Goal: Task Accomplishment & Management: Manage account settings

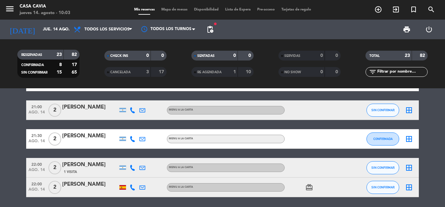
scroll to position [508, 0]
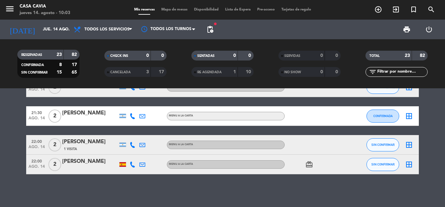
click at [38, 89] on div "12:00 ago. 14 10 [PERSON_NAME] star headset_mic turned_in_not Sin menú asignado…" at bounding box center [222, 147] width 445 height 119
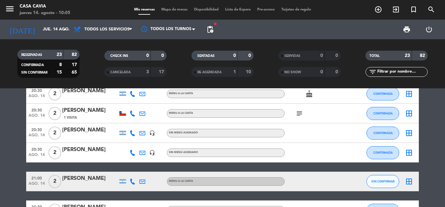
scroll to position [491, 0]
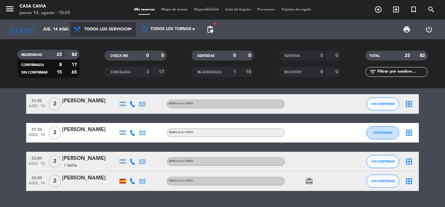
click at [99, 26] on span "Todos los servicios" at bounding box center [102, 29] width 65 height 14
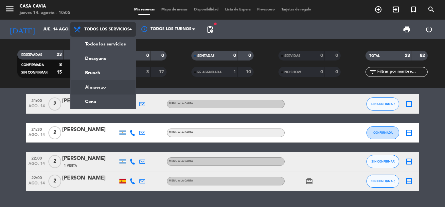
click at [100, 88] on div "menu Casa Cavia jueves 14. agosto - 10:05 Mis reservas Mapa de mesas Disponibil…" at bounding box center [222, 44] width 445 height 88
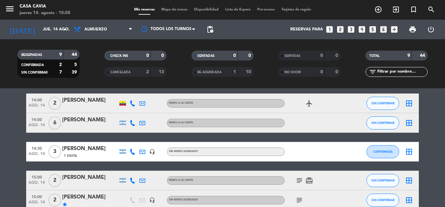
scroll to position [164, 0]
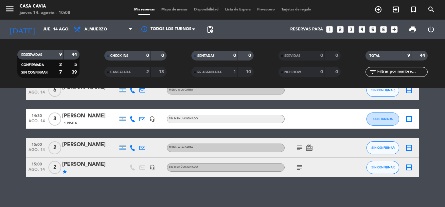
click at [222, 89] on icon "subject" at bounding box center [300, 168] width 8 height 8
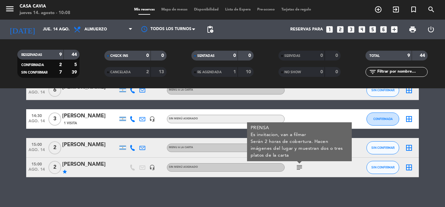
click at [222, 89] on icon "subject" at bounding box center [300, 168] width 8 height 8
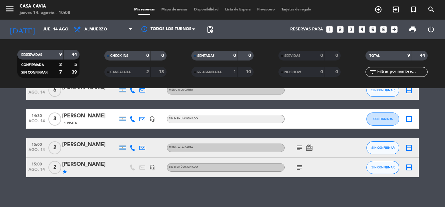
click at [222, 89] on icon "subject" at bounding box center [300, 148] width 8 height 8
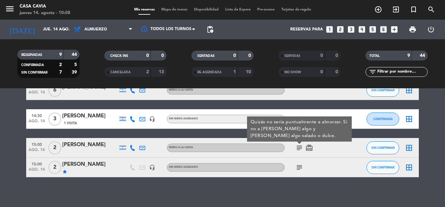
click at [222, 89] on icon "subject" at bounding box center [300, 148] width 8 height 8
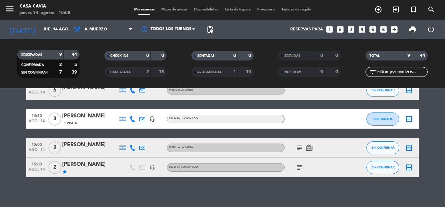
click at [222, 89] on div "subject card_giftcard" at bounding box center [314, 147] width 59 height 19
click at [222, 89] on icon "subject" at bounding box center [300, 148] width 8 height 8
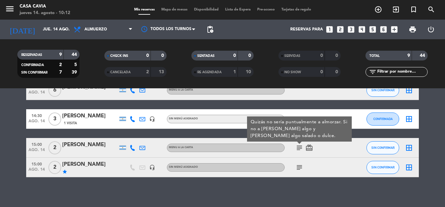
click at [190, 89] on div "No hay notas para este servicio. Haz clic para agregar una 12:00 ago. 14 10 [PE…" at bounding box center [222, 147] width 445 height 119
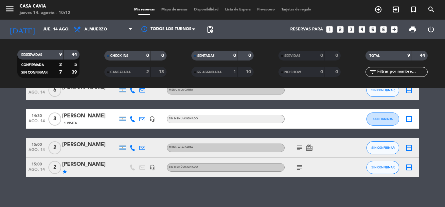
click at [222, 89] on div "No hay notas para este servicio. Haz clic para agregar una 12:00 ago. 14 10 [PE…" at bounding box center [222, 147] width 445 height 119
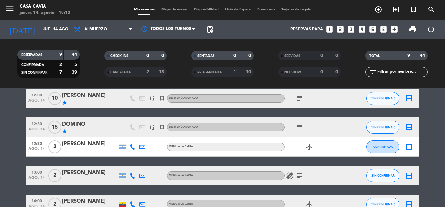
scroll to position [65, 0]
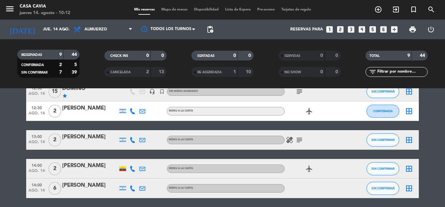
click at [222, 89] on icon "healing" at bounding box center [290, 140] width 8 height 8
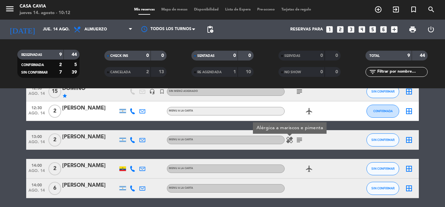
click at [222, 89] on icon "healing" at bounding box center [290, 140] width 8 height 8
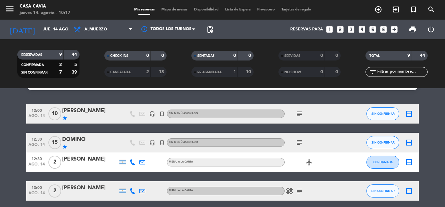
scroll to position [0, 0]
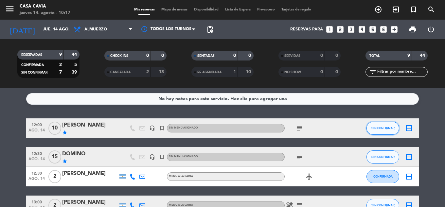
click at [222, 89] on button "SIN CONFIRMAR" at bounding box center [383, 128] width 33 height 13
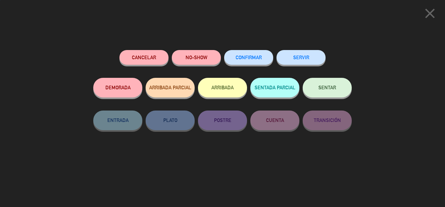
click at [222, 58] on span "CONFIRMAR" at bounding box center [249, 58] width 26 height 6
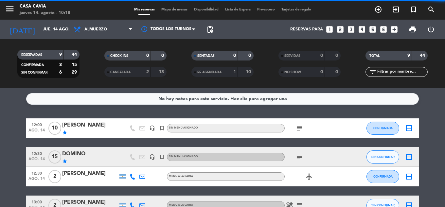
click at [222, 89] on span "SIN CONFIRMAR" at bounding box center [382, 157] width 23 height 4
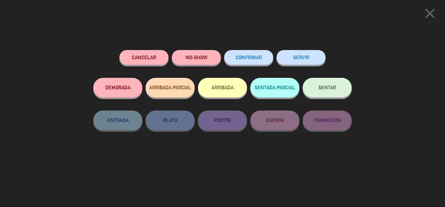
click at [222, 62] on button "CONFIRMAR" at bounding box center [248, 57] width 49 height 15
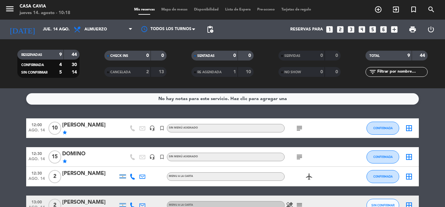
click at [222, 89] on icon "subject" at bounding box center [300, 128] width 8 height 8
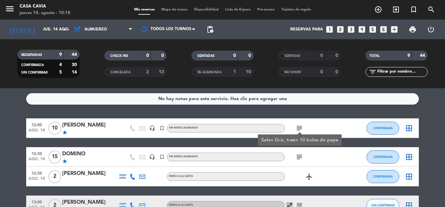
click at [222, 89] on icon "subject" at bounding box center [300, 128] width 8 height 8
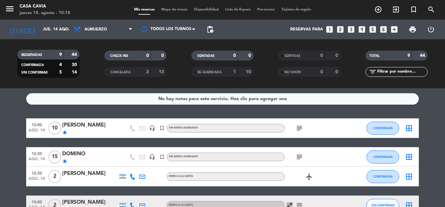
click at [222, 89] on icon "subject" at bounding box center [300, 128] width 8 height 8
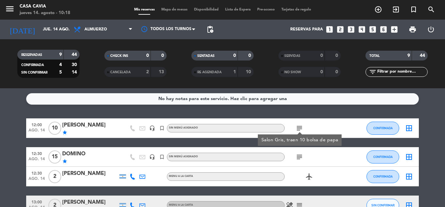
click at [222, 89] on div "No hay notas para este servicio. Haz clic para agregar una 12:00 ago. 14 10 [PE…" at bounding box center [222, 147] width 445 height 119
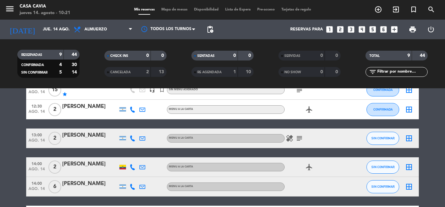
scroll to position [33, 0]
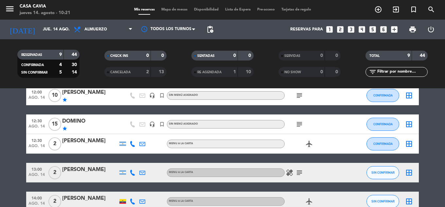
copy div "[PERSON_NAME]"
drag, startPoint x: 96, startPoint y: 142, endPoint x: 63, endPoint y: 144, distance: 33.8
click at [63, 89] on div "[PERSON_NAME]" at bounding box center [90, 141] width 56 height 9
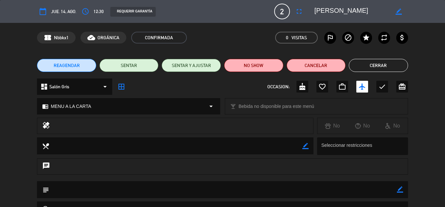
click at [222, 89] on icon "border_color" at bounding box center [400, 190] width 6 height 6
type textarea "Arg, No info"
click at [222, 89] on div at bounding box center [400, 189] width 6 height 17
click at [222, 89] on icon at bounding box center [400, 190] width 6 height 6
click at [222, 66] on button "Cerrar" at bounding box center [378, 65] width 59 height 13
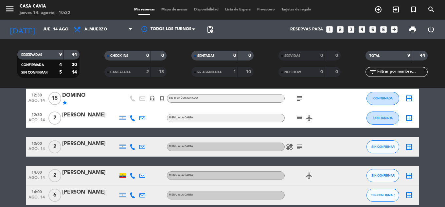
scroll to position [65, 0]
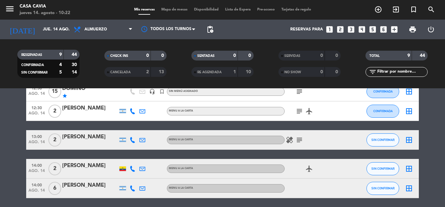
click at [222, 89] on icon "subject" at bounding box center [300, 140] width 8 height 8
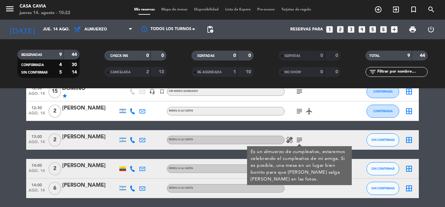
click at [84, 89] on div "[PERSON_NAME]" at bounding box center [90, 137] width 56 height 9
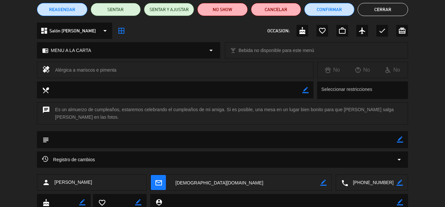
scroll to position [73, 0]
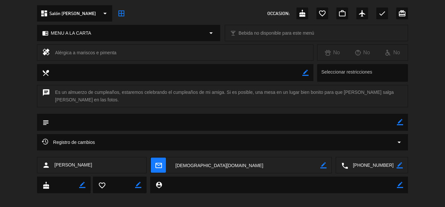
click at [222, 89] on textarea at bounding box center [223, 122] width 348 height 17
drag, startPoint x: 305, startPoint y: 114, endPoint x: 388, endPoint y: 115, distance: 83.1
click at [222, 89] on textarea at bounding box center [223, 122] width 348 height 17
click at [222, 89] on icon "border_color" at bounding box center [400, 122] width 6 height 6
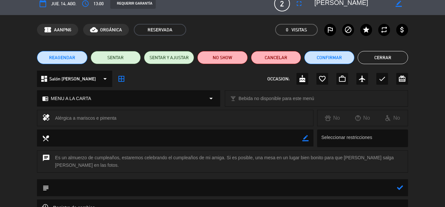
click at [222, 78] on div "cake" at bounding box center [303, 79] width 12 height 12
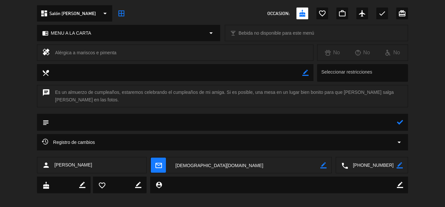
click at [222, 89] on textarea at bounding box center [223, 122] width 348 height 17
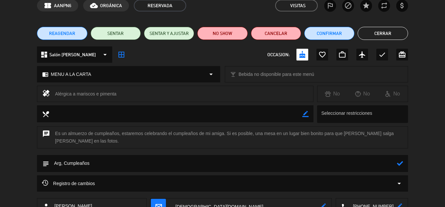
scroll to position [0, 0]
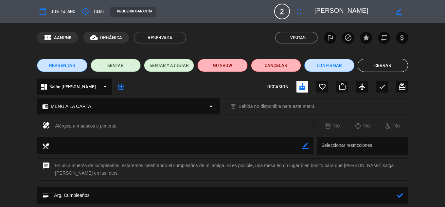
click at [222, 9] on textarea at bounding box center [352, 12] width 75 height 12
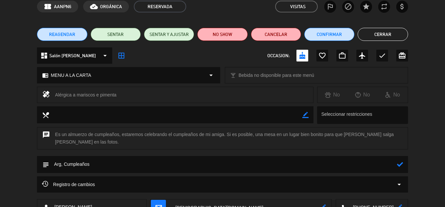
scroll to position [73, 0]
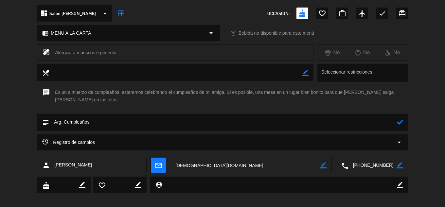
click at [175, 89] on textarea at bounding box center [223, 122] width 348 height 17
type textarea "Arg, Cumpleaños, [PERSON_NAME], No info"
click at [222, 89] on icon at bounding box center [400, 122] width 6 height 6
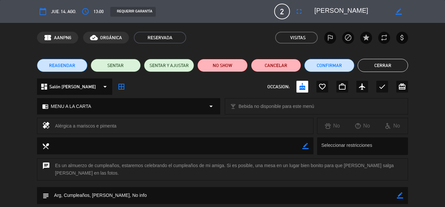
click at [222, 61] on button "Cerrar" at bounding box center [383, 65] width 50 height 13
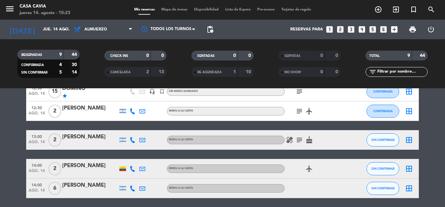
click at [222, 89] on icon "healing" at bounding box center [290, 140] width 8 height 8
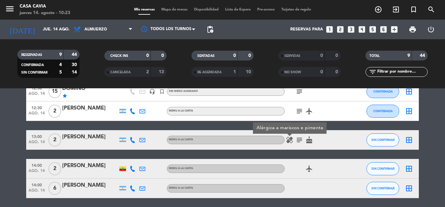
click at [76, 89] on div "[PERSON_NAME]" at bounding box center [90, 137] width 56 height 9
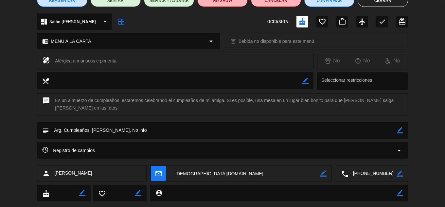
scroll to position [65, 0]
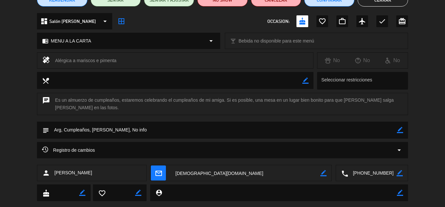
click at [217, 89] on textarea at bounding box center [223, 130] width 348 height 17
click at [150, 89] on textarea at bounding box center [223, 130] width 348 height 17
click at [222, 89] on icon "border_color" at bounding box center [400, 130] width 6 height 6
click at [222, 89] on textarea at bounding box center [223, 130] width 348 height 17
type textarea "Arg, Cumpleaños, [PERSON_NAME], No info,Alergia a mariscos y [PERSON_NAME]"
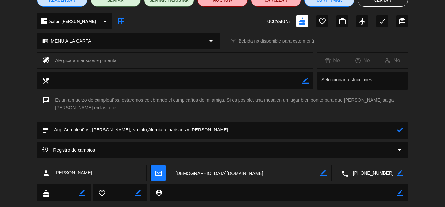
click at [222, 89] on icon at bounding box center [400, 130] width 6 height 6
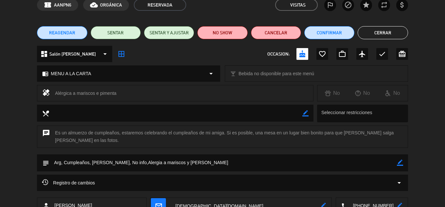
click at [222, 35] on button "Cerrar" at bounding box center [383, 32] width 50 height 13
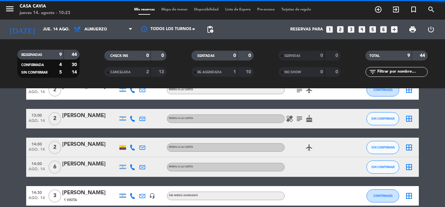
scroll to position [98, 0]
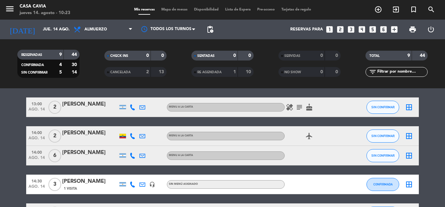
copy div "[PERSON_NAME]"
drag, startPoint x: 113, startPoint y: 133, endPoint x: 60, endPoint y: 131, distance: 53.0
click at [60, 89] on div "14:00 ago. 14 2 [PERSON_NAME] MENU A LA CARTA airplanemode_active SIN CONFIRMAR…" at bounding box center [222, 136] width 393 height 20
click at [120, 89] on div at bounding box center [122, 136] width 7 height 5
click at [85, 89] on div "[PERSON_NAME]" at bounding box center [90, 133] width 56 height 9
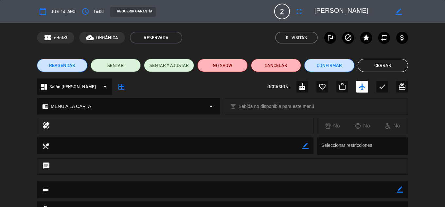
click at [222, 89] on icon "border_color" at bounding box center [400, 190] width 6 height 6
click at [222, 89] on textarea at bounding box center [223, 189] width 348 height 17
type textarea "A"
paste textarea "Licenciada en Administración de Empresas Hoteleras y Turísticas"
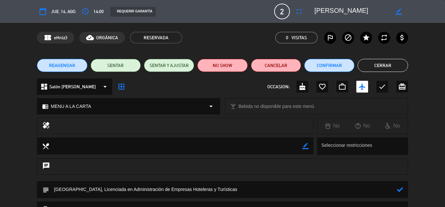
type textarea "[GEOGRAPHIC_DATA], Licenciada en Administración de Empresas Hoteleras y Turísti…"
click at [222, 89] on icon at bounding box center [400, 190] width 6 height 6
click at [222, 73] on div "REAGENDAR SENTAR SENTAR Y AJUSTAR NO SHOW Cancelar Confirmar Cerrar" at bounding box center [222, 65] width 445 height 26
drag, startPoint x: 378, startPoint y: 62, endPoint x: 185, endPoint y: 102, distance: 197.2
click at [222, 63] on button "Cerrar" at bounding box center [383, 65] width 50 height 13
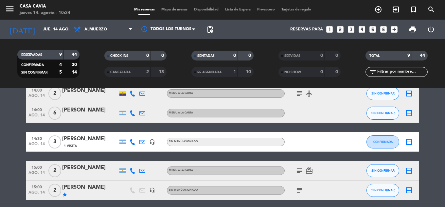
scroll to position [131, 0]
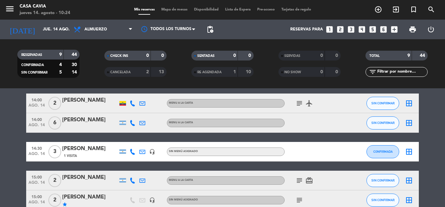
copy div "[PERSON_NAME]"
drag, startPoint x: 112, startPoint y: 119, endPoint x: 62, endPoint y: 120, distance: 49.4
click at [62, 89] on div "[PERSON_NAME]" at bounding box center [90, 120] width 56 height 9
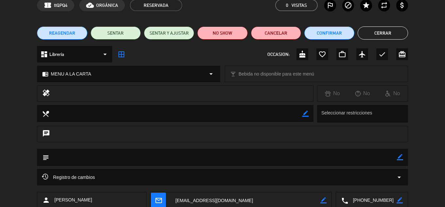
scroll to position [33, 0]
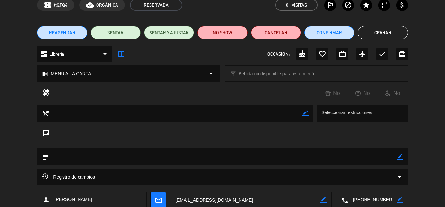
click at [222, 89] on icon "border_color" at bounding box center [400, 157] width 6 height 6
click at [222, 89] on textarea at bounding box center [223, 157] width 348 height 17
type textarea "Arg,Psicologa"
click at [222, 89] on icon at bounding box center [400, 157] width 6 height 6
click at [222, 31] on button "Cerrar" at bounding box center [383, 32] width 50 height 13
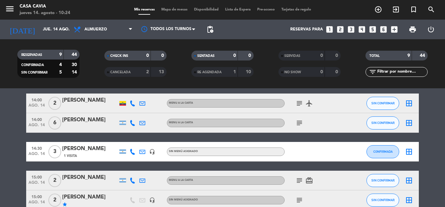
copy div "[PERSON_NAME]"
drag, startPoint x: 101, startPoint y: 149, endPoint x: 63, endPoint y: 150, distance: 38.3
click at [63, 89] on div "[PERSON_NAME]" at bounding box center [90, 149] width 56 height 9
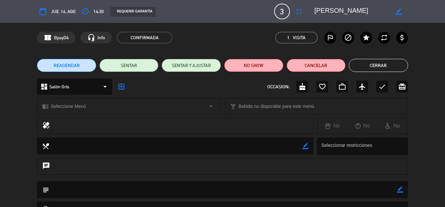
click at [222, 89] on icon "border_color" at bounding box center [400, 190] width 6 height 6
click at [222, 89] on textarea at bounding box center [223, 189] width 348 height 17
paste textarea "Docente-Investigador en [GEOGRAPHIC_DATA]"
type textarea "Arg, Docente-Investigador en [GEOGRAPHIC_DATA]"
click at [222, 89] on icon at bounding box center [400, 190] width 6 height 6
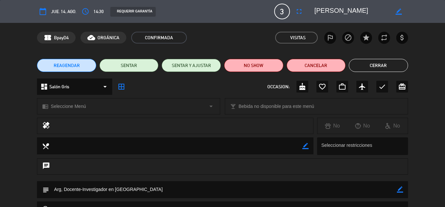
click at [222, 70] on button "Cerrar" at bounding box center [378, 65] width 59 height 13
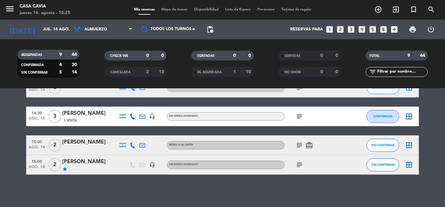
scroll to position [167, 0]
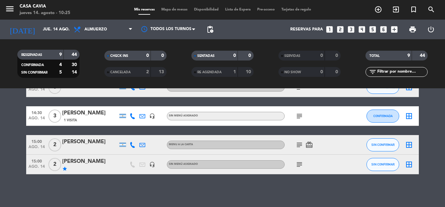
click at [222, 89] on icon "subject" at bounding box center [300, 145] width 8 height 8
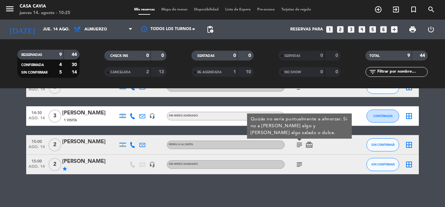
click at [222, 89] on icon "subject" at bounding box center [300, 165] width 8 height 8
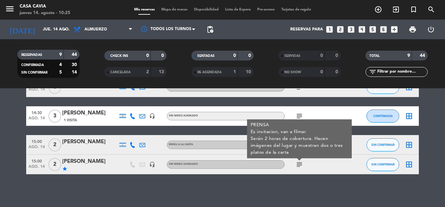
click at [222, 89] on div "No hay notas para este servicio. Haz clic para agregar una 12:00 ago. 14 10 [PE…" at bounding box center [222, 147] width 445 height 119
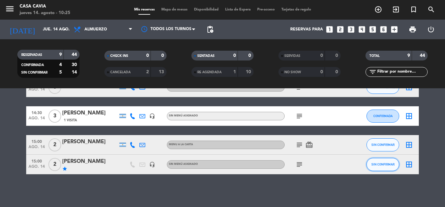
click at [222, 89] on button "SIN CONFIRMAR" at bounding box center [383, 164] width 33 height 13
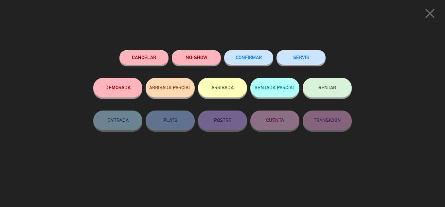
click at [222, 65] on div "CONFIRMAR" at bounding box center [248, 64] width 49 height 28
click at [222, 63] on button "CONFIRMAR" at bounding box center [248, 57] width 49 height 15
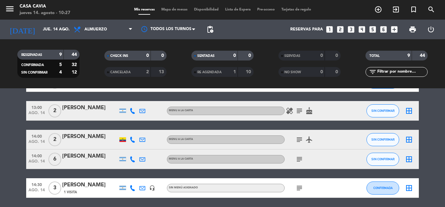
scroll to position [98, 0]
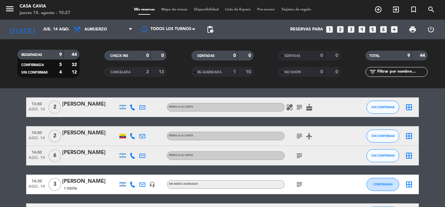
click at [132, 89] on icon at bounding box center [133, 107] width 6 height 6
click at [135, 89] on span "content_paste" at bounding box center [137, 96] width 5 height 5
click at [222, 89] on icon "healing" at bounding box center [290, 107] width 8 height 8
click at [133, 89] on icon at bounding box center [133, 136] width 6 height 6
click at [136, 89] on span "content_paste" at bounding box center [138, 125] width 5 height 5
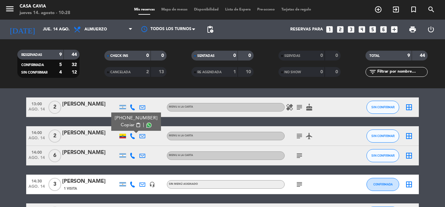
click at [132, 89] on icon at bounding box center [133, 156] width 6 height 6
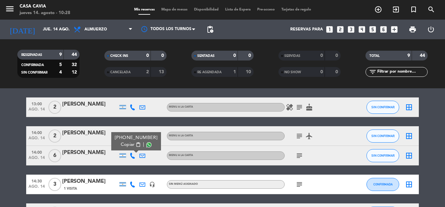
drag, startPoint x: 135, startPoint y: 145, endPoint x: 133, endPoint y: 128, distance: 16.8
click at [136, 89] on span "content_paste" at bounding box center [138, 144] width 5 height 5
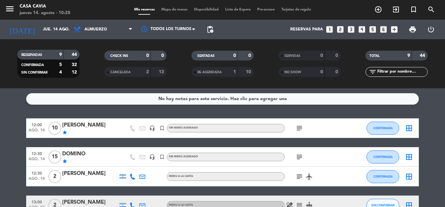
scroll to position [167, 0]
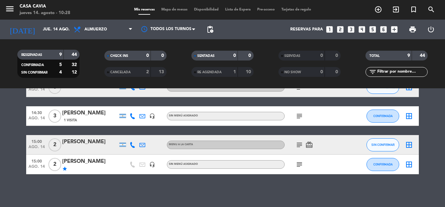
click at [133, 89] on icon at bounding box center [133, 145] width 6 height 6
click at [135, 89] on span "content_paste" at bounding box center [137, 134] width 5 height 5
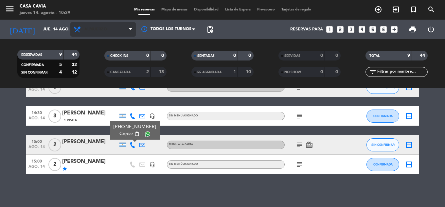
click at [115, 23] on span "Almuerzo" at bounding box center [102, 29] width 65 height 14
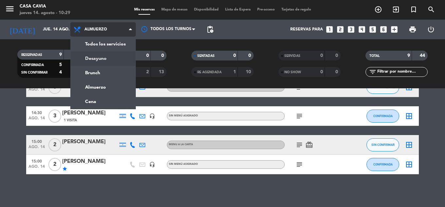
click at [111, 61] on div "menu Casa Cavia jueves 14. agosto - 10:29 Mis reservas Mapa de mesas Disponibil…" at bounding box center [222, 44] width 445 height 88
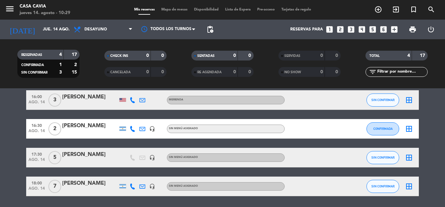
scroll to position [0, 0]
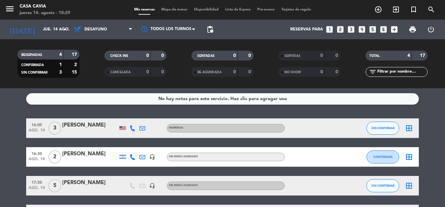
click at [131, 89] on icon at bounding box center [133, 128] width 6 height 6
click at [134, 89] on button "Copiar content_paste" at bounding box center [132, 117] width 20 height 7
copy div "[PERSON_NAME]"
drag, startPoint x: 84, startPoint y: 125, endPoint x: 64, endPoint y: 125, distance: 19.3
click at [64, 89] on div "[PERSON_NAME]" at bounding box center [90, 125] width 56 height 9
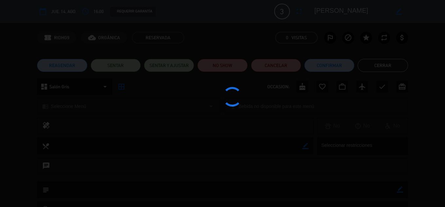
click at [69, 89] on div at bounding box center [222, 103] width 445 height 207
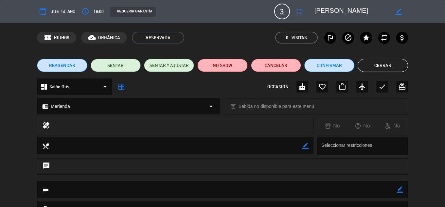
click at [222, 65] on button "Cerrar" at bounding box center [383, 65] width 50 height 13
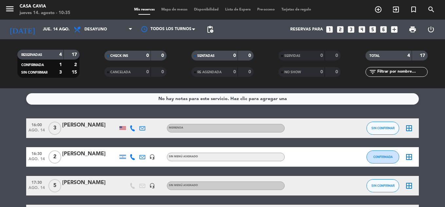
click at [120, 89] on div at bounding box center [122, 128] width 7 height 4
click at [131, 89] on icon at bounding box center [133, 128] width 6 height 6
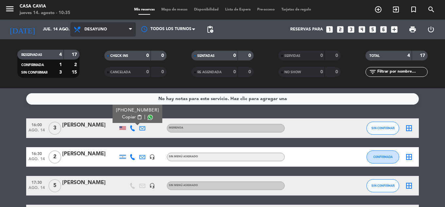
click at [99, 28] on span "Desayuno" at bounding box center [95, 29] width 23 height 5
click at [108, 87] on div "menu Casa Cavia jueves 14. agosto - 10:35 Mis reservas Mapa de mesas Disponibil…" at bounding box center [222, 44] width 445 height 88
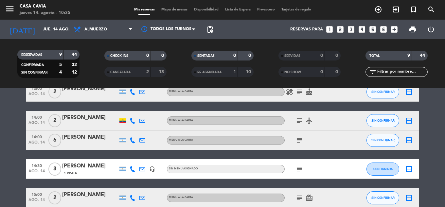
scroll to position [101, 0]
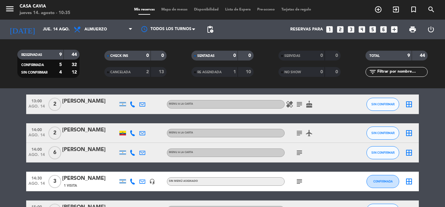
click at [133, 89] on icon at bounding box center [133, 133] width 6 height 6
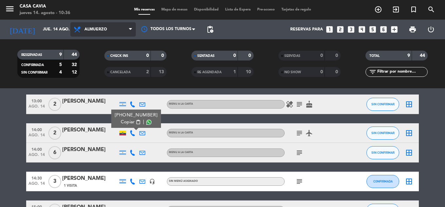
click at [106, 34] on span "Almuerzo" at bounding box center [102, 29] width 65 height 14
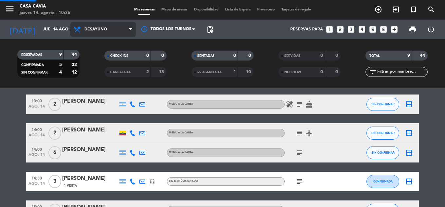
click at [106, 56] on div "menu Casa Cavia jueves 14. agosto - 10:36 Mis reservas Mapa de mesas Disponibil…" at bounding box center [222, 44] width 445 height 88
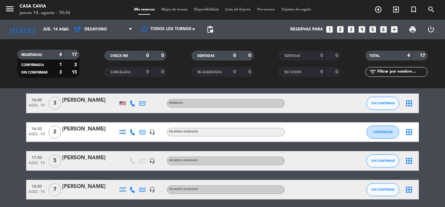
scroll to position [0, 0]
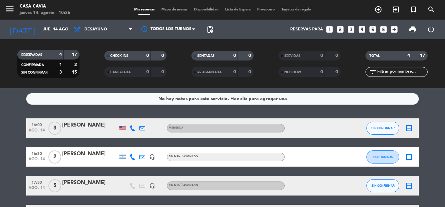
click at [189, 89] on div "Merienda" at bounding box center [226, 128] width 118 height 9
drag, startPoint x: 100, startPoint y: 125, endPoint x: 62, endPoint y: 124, distance: 38.0
click at [62, 89] on div "[PERSON_NAME]" at bounding box center [90, 125] width 56 height 9
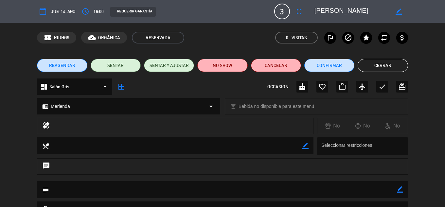
click at [222, 89] on icon "border_color" at bounding box center [400, 190] width 6 height 6
click at [222, 89] on textarea at bounding box center [223, 189] width 348 height 17
type textarea "[GEOGRAPHIC_DATA],"
click at [222, 73] on div "REAGENDAR SENTAR SENTAR Y AJUSTAR NO SHOW Cancelar Confirmar Cerrar" at bounding box center [222, 65] width 445 height 26
drag, startPoint x: 381, startPoint y: 71, endPoint x: 391, endPoint y: 68, distance: 11.2
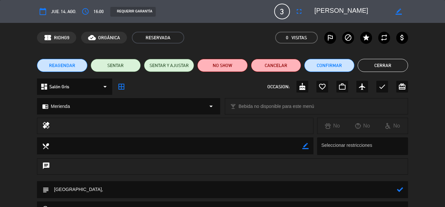
click at [222, 71] on button "Cerrar" at bounding box center [383, 65] width 50 height 13
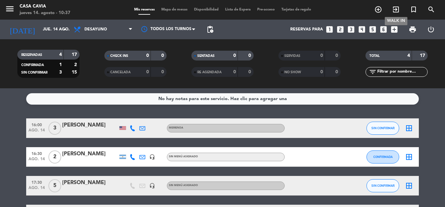
click at [222, 8] on icon "exit_to_app" at bounding box center [396, 10] width 8 height 8
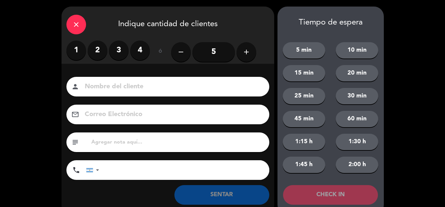
click at [119, 52] on label "3" at bounding box center [119, 51] width 20 height 20
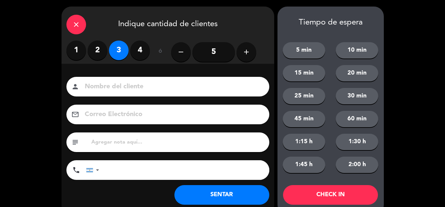
click at [124, 82] on input at bounding box center [172, 86] width 177 height 11
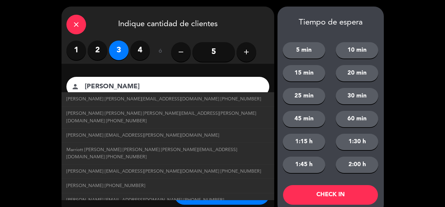
type input "[PERSON_NAME]"
drag, startPoint x: 0, startPoint y: 65, endPoint x: 67, endPoint y: 143, distance: 102.8
click at [4, 71] on div "close Indique cantidad de clientes 1 2 3 4 ó remove 5 add Nombre del cliente pe…" at bounding box center [222, 110] width 445 height 221
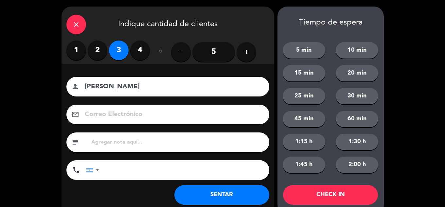
click at [204, 89] on button "SENTAR" at bounding box center [221, 195] width 95 height 20
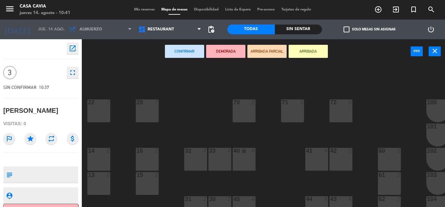
click at [195, 89] on div "32 4" at bounding box center [195, 159] width 23 height 23
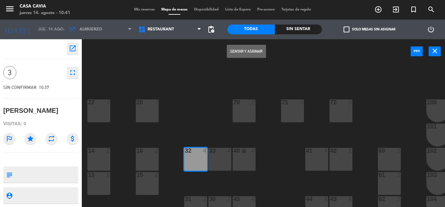
click at [222, 56] on button "Sentar y Asignar" at bounding box center [246, 51] width 39 height 13
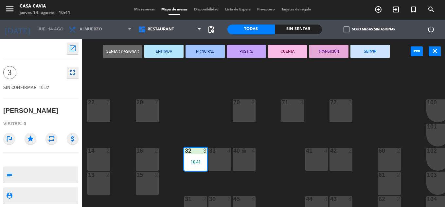
click at [222, 55] on button "POSTRE" at bounding box center [246, 51] width 39 height 13
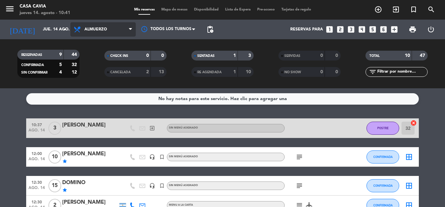
click at [101, 29] on span "Almuerzo" at bounding box center [95, 29] width 23 height 5
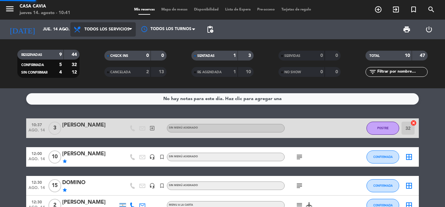
click at [105, 44] on div "menu Casa Cavia jueves 14. agosto - 10:41 Mis reservas Mapa de mesas Disponibil…" at bounding box center [222, 44] width 445 height 88
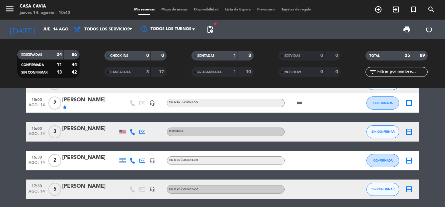
scroll to position [229, 0]
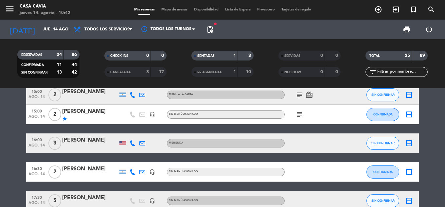
click at [222, 89] on div "16:00 ago. 14 3 [PERSON_NAME] Aimare Merienda SIN CONFIRMAR border_all" at bounding box center [222, 144] width 393 height 20
click at [222, 89] on button "SIN CONFIRMAR" at bounding box center [383, 143] width 33 height 13
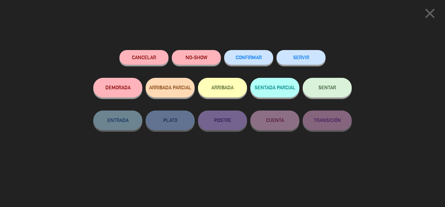
drag, startPoint x: 254, startPoint y: 60, endPoint x: 167, endPoint y: 11, distance: 99.5
click at [222, 59] on span "CONFIRMAR" at bounding box center [249, 58] width 26 height 6
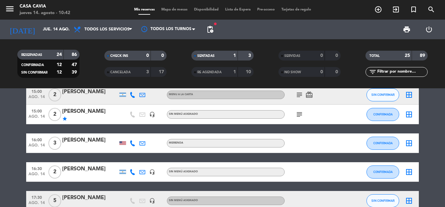
click at [133, 89] on icon at bounding box center [133, 143] width 6 height 6
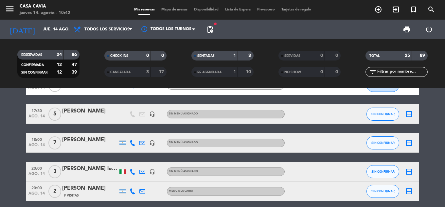
scroll to position [327, 0]
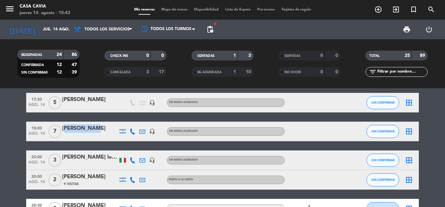
copy div "[PERSON_NAME]"
drag, startPoint x: 90, startPoint y: 128, endPoint x: 63, endPoint y: 129, distance: 26.8
click at [63, 89] on div "[PERSON_NAME]" at bounding box center [90, 128] width 56 height 9
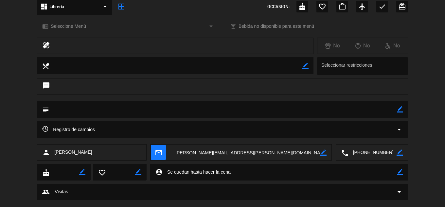
scroll to position [93, 0]
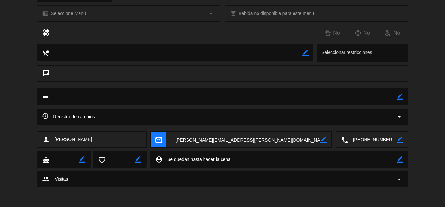
click at [222, 89] on icon "border_color" at bounding box center [400, 97] width 6 height 6
paste textarea "CEO de Accenture"
type textarea "Arg,CEO de Accenture"
click at [222, 89] on div at bounding box center [400, 96] width 6 height 17
click at [222, 89] on icon at bounding box center [400, 97] width 6 height 6
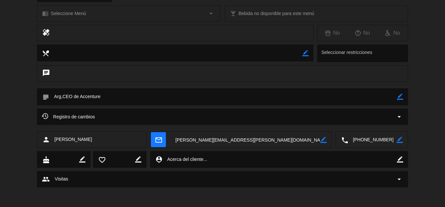
scroll to position [0, 0]
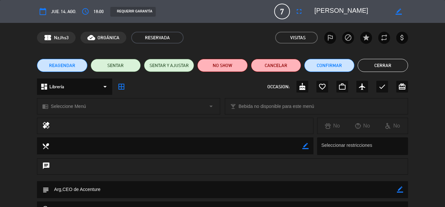
click at [222, 64] on button "Cerrar" at bounding box center [383, 65] width 50 height 13
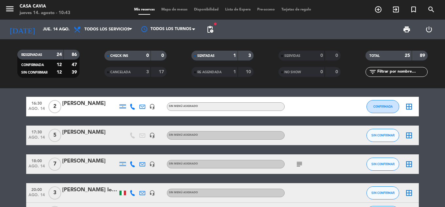
scroll to position [262, 0]
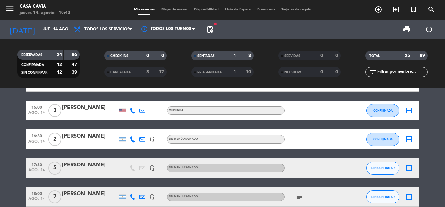
copy div "[PERSON_NAME]"
drag, startPoint x: 107, startPoint y: 135, endPoint x: 63, endPoint y: 137, distance: 44.6
click at [63, 89] on div "[PERSON_NAME]" at bounding box center [90, 136] width 56 height 9
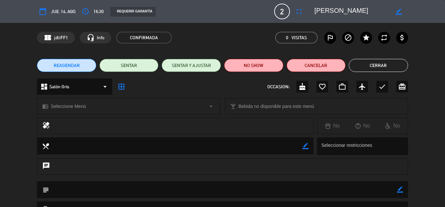
click at [222, 89] on icon "border_color" at bounding box center [400, 190] width 6 height 6
click at [222, 89] on textarea at bounding box center [223, 189] width 348 height 17
type textarea "Arg, Poeta"
click at [222, 89] on div "subject" at bounding box center [222, 189] width 371 height 17
click at [222, 89] on icon at bounding box center [400, 190] width 6 height 6
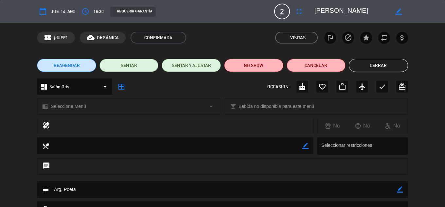
click at [222, 66] on button "Cerrar" at bounding box center [378, 65] width 59 height 13
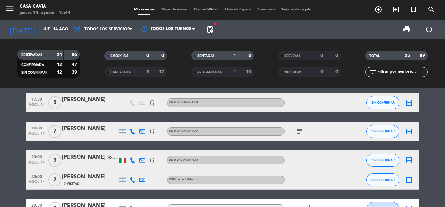
scroll to position [295, 0]
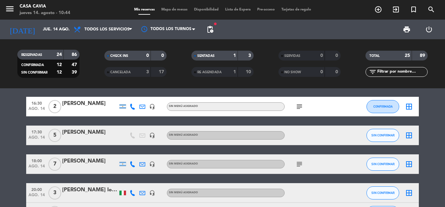
click at [222, 89] on icon "subject" at bounding box center [300, 164] width 8 height 8
copy div "[PERSON_NAME]"
drag, startPoint x: 116, startPoint y: 133, endPoint x: 62, endPoint y: 134, distance: 54.0
click at [62, 89] on div "[PERSON_NAME]" at bounding box center [90, 132] width 56 height 9
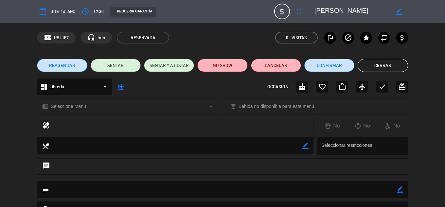
scroll to position [65, 0]
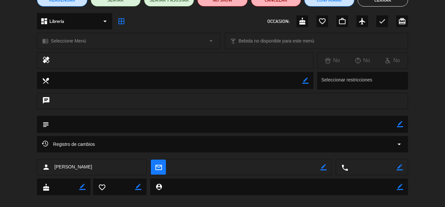
click at [222, 89] on icon "border_color" at bounding box center [400, 124] width 6 height 6
click at [222, 89] on textarea at bounding box center [223, 124] width 348 height 17
type textarea "Arg, Radio"
click at [222, 89] on div "subject" at bounding box center [222, 124] width 371 height 17
click at [222, 89] on icon at bounding box center [400, 124] width 6 height 6
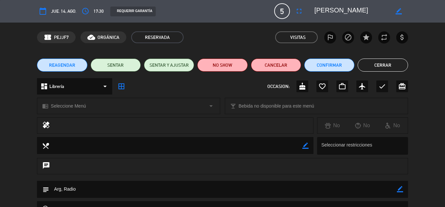
scroll to position [0, 0]
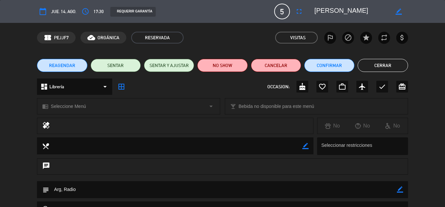
click at [222, 65] on button "Cerrar" at bounding box center [383, 65] width 50 height 13
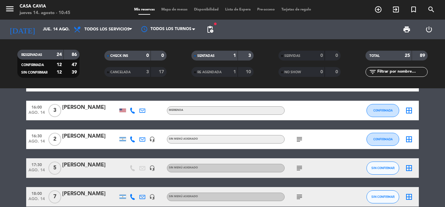
scroll to position [229, 0]
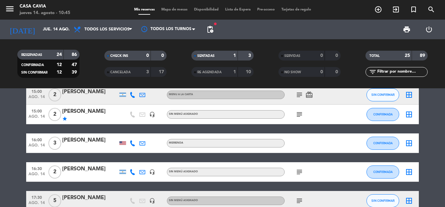
click at [99, 89] on div "[PERSON_NAME]" at bounding box center [90, 140] width 56 height 9
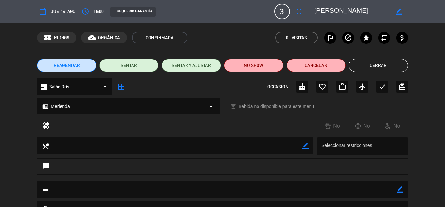
scroll to position [65, 0]
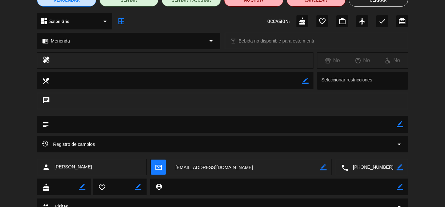
click at [222, 89] on icon "border_color" at bounding box center [400, 124] width 6 height 6
click at [222, 89] on textarea at bounding box center [223, 124] width 348 height 17
type textarea "Usa, No info"
click at [222, 89] on icon at bounding box center [400, 124] width 6 height 6
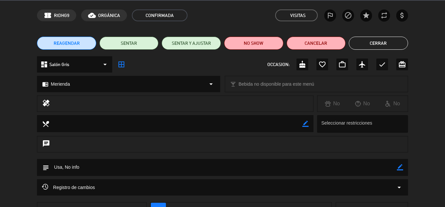
scroll to position [0, 0]
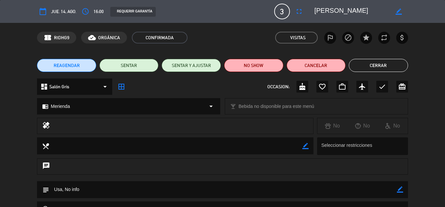
click at [222, 67] on button "Cerrar" at bounding box center [378, 65] width 59 height 13
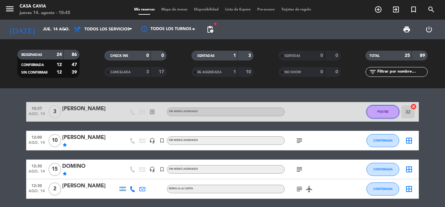
click at [222, 89] on span "POSTRE" at bounding box center [382, 112] width 11 height 4
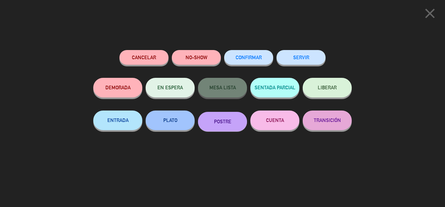
click at [222, 62] on button "CONFIRMAR" at bounding box center [248, 57] width 49 height 15
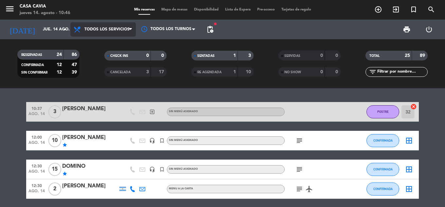
click at [93, 29] on span "Todos los servicios" at bounding box center [106, 29] width 45 height 5
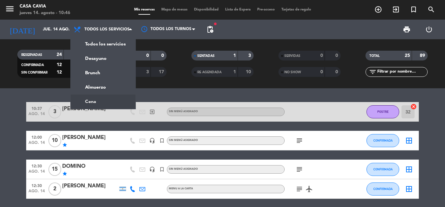
drag, startPoint x: 0, startPoint y: 119, endPoint x: 6, endPoint y: 126, distance: 9.1
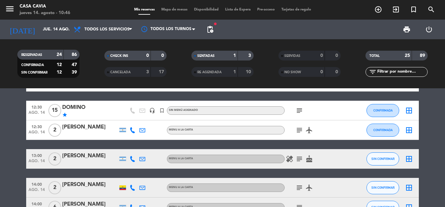
scroll to position [65, 0]
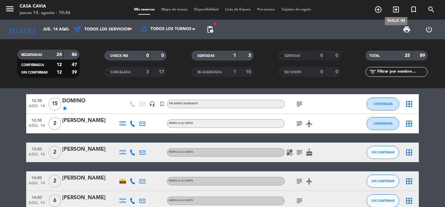
click at [222, 7] on icon "exit_to_app" at bounding box center [396, 10] width 8 height 8
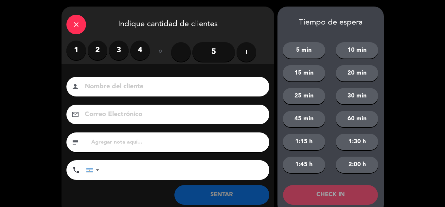
click at [132, 48] on label "4" at bounding box center [140, 51] width 20 height 20
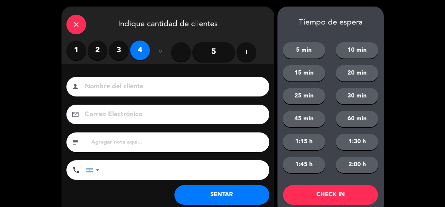
click at [135, 79] on div "person" at bounding box center [167, 87] width 203 height 20
click at [136, 85] on input at bounding box center [172, 86] width 177 height 11
type input "[PERSON_NAME]"
click at [219, 89] on button "SENTAR" at bounding box center [221, 195] width 95 height 20
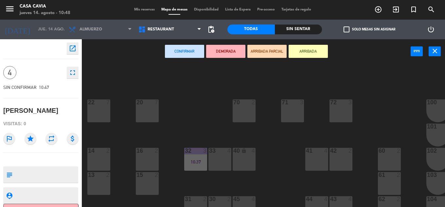
scroll to position [65, 0]
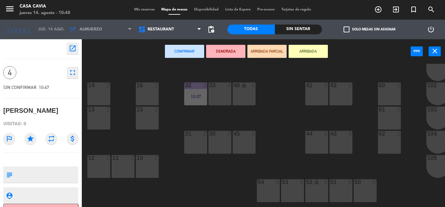
click at [222, 89] on div "52 lock 6" at bounding box center [316, 190] width 23 height 23
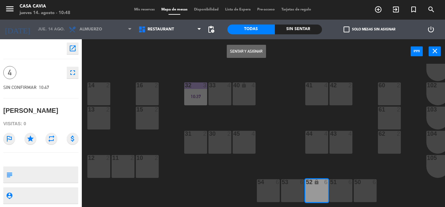
click at [222, 51] on button "Sentar y Asignar" at bounding box center [246, 51] width 39 height 13
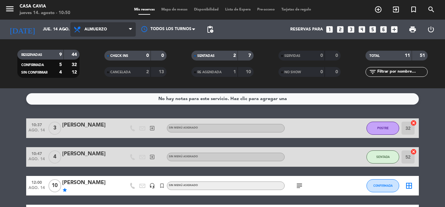
click at [106, 30] on span "Almuerzo" at bounding box center [95, 29] width 23 height 5
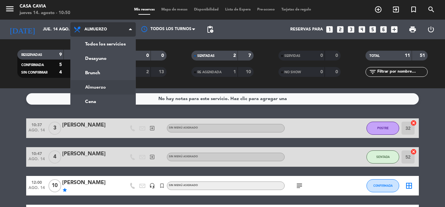
click at [106, 30] on span "Almuerzo" at bounding box center [95, 29] width 23 height 5
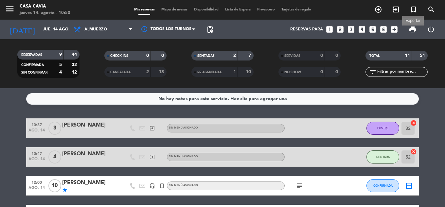
click at [222, 27] on span "print" at bounding box center [413, 30] width 8 height 8
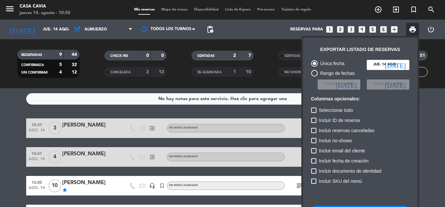
scroll to position [40, 0]
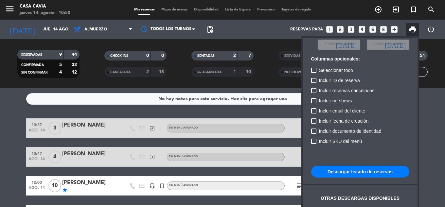
click at [222, 89] on button "Descargar listado de reservas" at bounding box center [360, 172] width 98 height 12
click at [2, 89] on div at bounding box center [222, 103] width 445 height 207
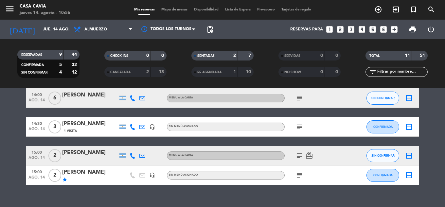
scroll to position [224, 0]
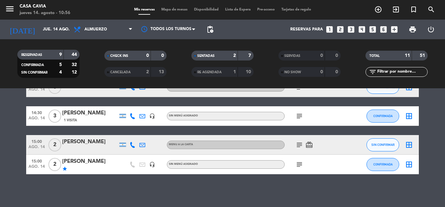
click at [222, 89] on icon "subject" at bounding box center [300, 145] width 8 height 8
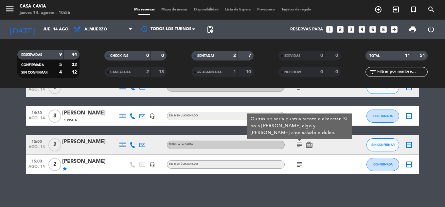
click at [222, 89] on icon "subject" at bounding box center [300, 145] width 8 height 8
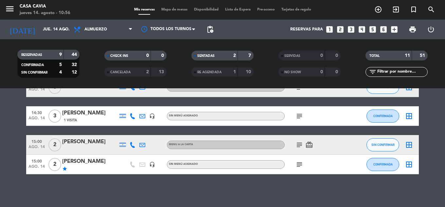
copy div "[PERSON_NAME]"
drag, startPoint x: 105, startPoint y: 145, endPoint x: 62, endPoint y: 141, distance: 43.3
click at [62, 89] on div "[PERSON_NAME]" at bounding box center [90, 142] width 56 height 9
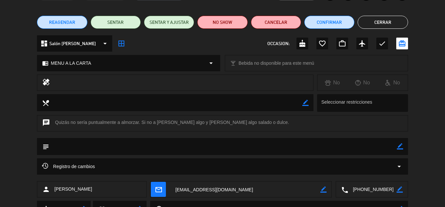
scroll to position [65, 0]
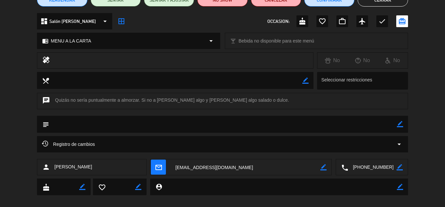
click at [222, 89] on icon "border_color" at bounding box center [400, 124] width 6 height 6
click at [222, 89] on textarea at bounding box center [223, 124] width 348 height 17
paste textarea "Investigadora en el área Audiovisual"
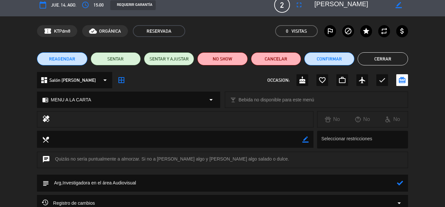
scroll to position [0, 0]
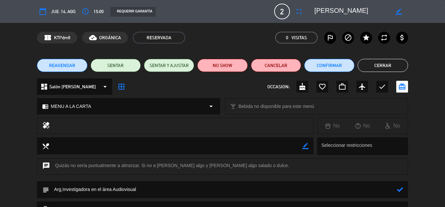
type textarea "Arg,Investigadora en el área Audiovisual"
click at [222, 89] on icon at bounding box center [400, 190] width 6 height 6
click at [222, 64] on button "Cerrar" at bounding box center [383, 65] width 50 height 13
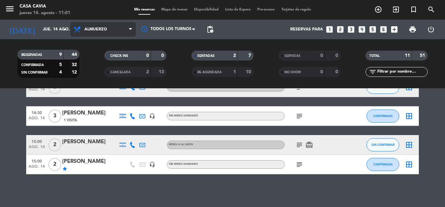
click at [107, 32] on span "Almuerzo" at bounding box center [102, 29] width 65 height 14
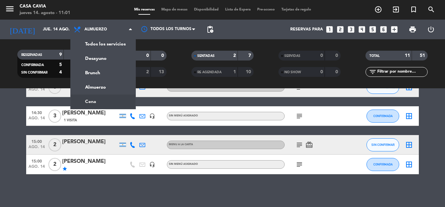
click at [120, 89] on ng-component "menu Casa Cavia jueves 14. agosto - 11:01 Mis reservas Mapa de mesas Disponibil…" at bounding box center [222, 103] width 445 height 207
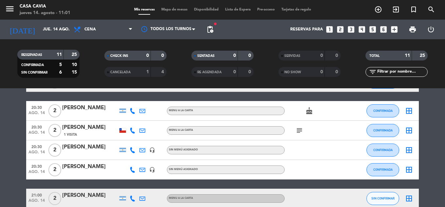
scroll to position [0, 0]
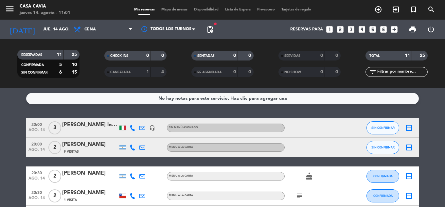
click at [126, 89] on div at bounding box center [123, 127] width 10 height 19
click at [122, 89] on div at bounding box center [122, 128] width 7 height 5
click at [93, 89] on div "[PERSON_NAME] lo Surdo" at bounding box center [90, 125] width 56 height 9
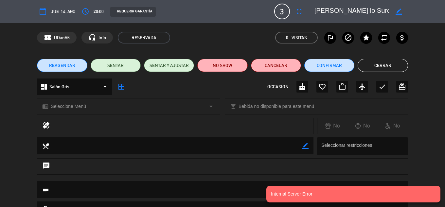
click at [71, 67] on span "REAGENDAR" at bounding box center [62, 65] width 26 height 7
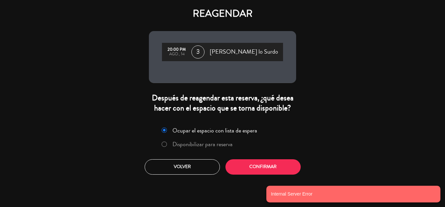
click at [217, 89] on label "Disponibilizar para reserva" at bounding box center [202, 144] width 60 height 6
click at [222, 89] on button "Confirmar" at bounding box center [262, 166] width 75 height 15
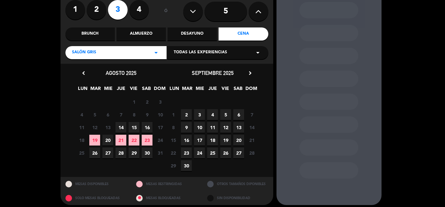
scroll to position [60, 0]
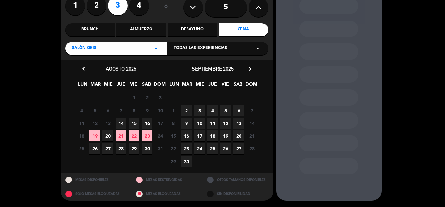
click at [107, 89] on span "20" at bounding box center [107, 136] width 11 height 11
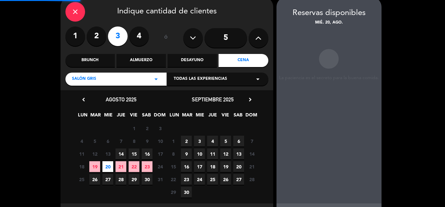
scroll to position [26, 0]
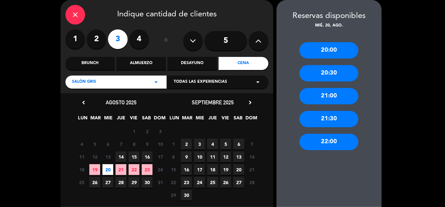
click at [222, 89] on div "21:00" at bounding box center [328, 96] width 59 height 16
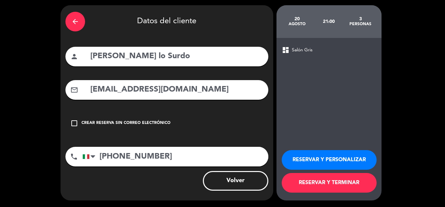
click at [222, 89] on button "RESERVAR Y TERMINAR" at bounding box center [329, 183] width 95 height 20
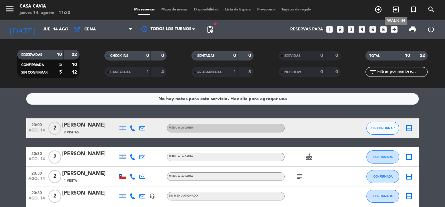
click at [222, 9] on icon "exit_to_app" at bounding box center [396, 10] width 8 height 8
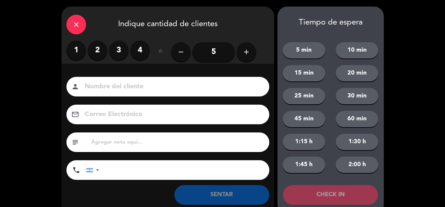
click at [78, 54] on label "1" at bounding box center [76, 51] width 20 height 20
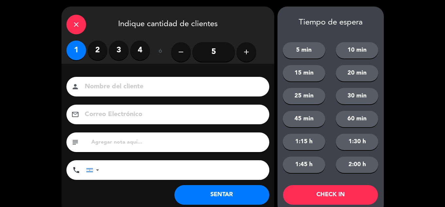
click at [99, 89] on div "person" at bounding box center [167, 87] width 203 height 20
click at [99, 89] on input at bounding box center [172, 86] width 177 height 11
drag, startPoint x: 97, startPoint y: 45, endPoint x: 97, endPoint y: 69, distance: 23.9
click at [97, 48] on label "2" at bounding box center [98, 51] width 20 height 20
click at [99, 84] on input at bounding box center [172, 86] width 177 height 11
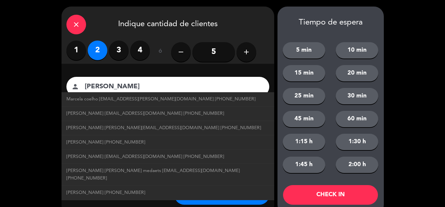
type input "[PERSON_NAME]"
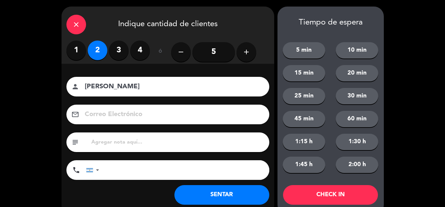
click at [0, 83] on div "close Indique cantidad de clientes 1 2 3 4 ó remove 5 add Nombre del cliente pe…" at bounding box center [222, 110] width 445 height 221
click at [222, 89] on button "SENTAR" at bounding box center [221, 195] width 95 height 20
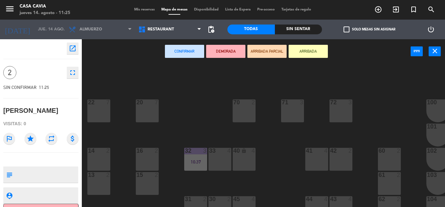
click at [222, 89] on div "70 2" at bounding box center [244, 110] width 23 height 23
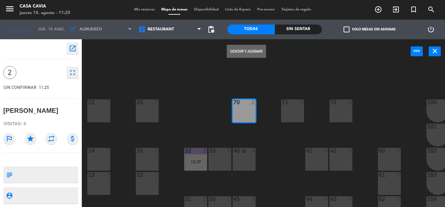
click at [222, 56] on button "Sentar y Asignar" at bounding box center [246, 51] width 39 height 13
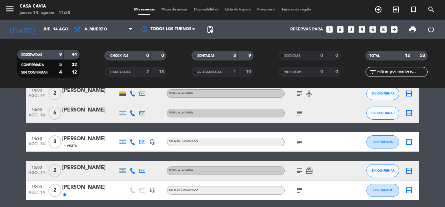
scroll to position [253, 0]
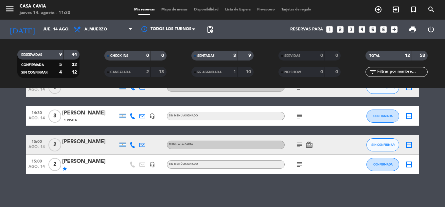
click at [132, 89] on icon at bounding box center [133, 145] width 6 height 6
click at [222, 89] on button "SIN CONFIRMAR" at bounding box center [383, 144] width 33 height 13
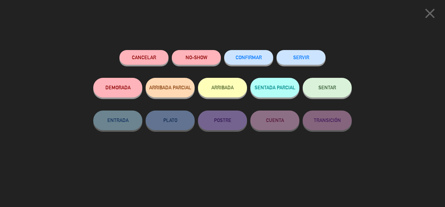
click at [222, 49] on div "Cancelar NO-SHOW CONFIRMAR SERVIR DEMORADA ARRIBADA PARCIAL ARRIBADA SENTADA PA…" at bounding box center [223, 126] width 268 height 162
click at [222, 55] on button "CONFIRMAR" at bounding box center [248, 57] width 49 height 15
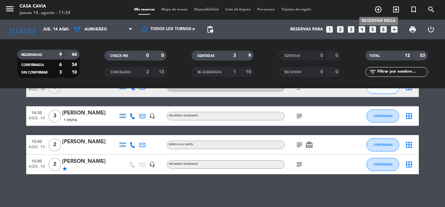
click at [222, 10] on icon "add_circle_outline" at bounding box center [378, 10] width 8 height 8
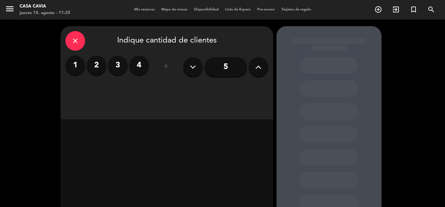
click at [115, 69] on label "3" at bounding box center [118, 66] width 20 height 20
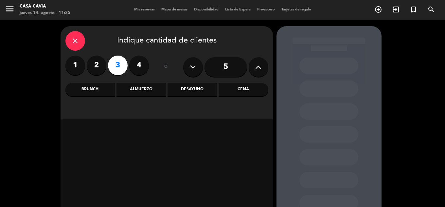
click at [222, 89] on div "Cena" at bounding box center [243, 89] width 49 height 13
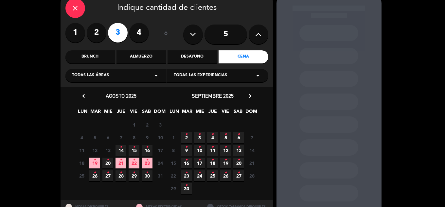
click at [120, 89] on icon "•" at bounding box center [121, 147] width 2 height 10
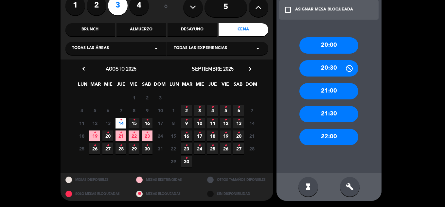
click at [222, 86] on div "21:00" at bounding box center [328, 91] width 59 height 16
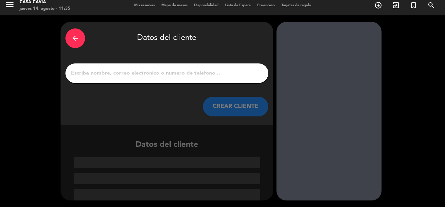
drag, startPoint x: 190, startPoint y: 66, endPoint x: 190, endPoint y: 70, distance: 4.3
click at [190, 67] on div at bounding box center [166, 73] width 203 height 20
click at [193, 77] on input "1" at bounding box center [166, 73] width 193 height 9
paste input "[PERSON_NAME]"
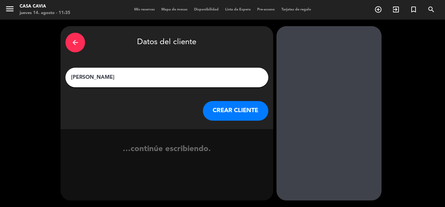
scroll to position [0, 0]
type input "[PERSON_NAME]"
click at [222, 89] on button "CREAR CLIENTE" at bounding box center [235, 111] width 65 height 20
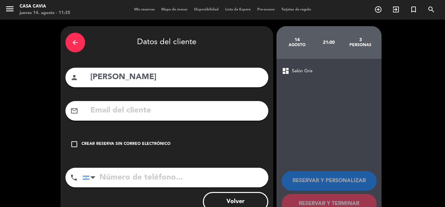
click at [188, 89] on input "text" at bounding box center [177, 110] width 174 height 13
paste input "[EMAIL_ADDRESS][DOMAIN_NAME]"
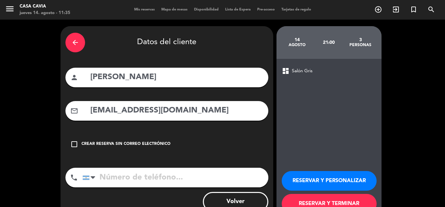
type input "[EMAIL_ADDRESS][DOMAIN_NAME]"
click at [185, 89] on input "tel" at bounding box center [175, 178] width 186 height 20
paste input "11 6425 4279"
type input "11 6425 4279"
click at [222, 89] on button "RESERVAR Y TERMINAR" at bounding box center [329, 204] width 95 height 20
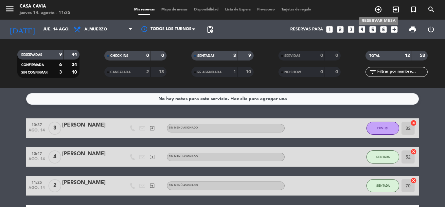
click at [222, 9] on icon "add_circle_outline" at bounding box center [378, 10] width 8 height 8
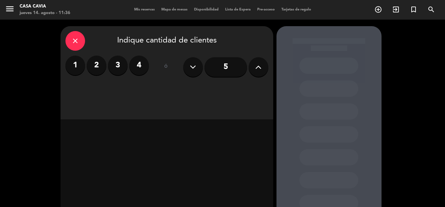
click at [95, 62] on label "2" at bounding box center [97, 66] width 20 height 20
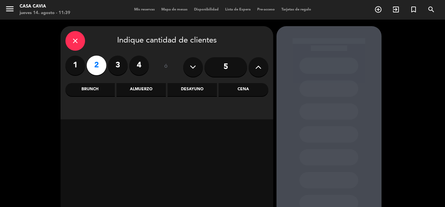
click at [73, 39] on icon "close" at bounding box center [75, 41] width 8 height 8
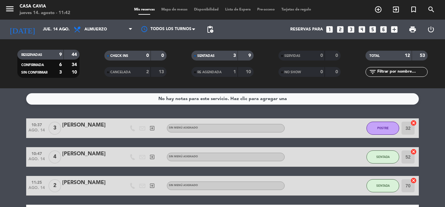
click at [124, 89] on div "No hay notas para este servicio. Haz clic para agregar una 10:37 ago. 14 3 [PER…" at bounding box center [222, 147] width 445 height 119
click at [91, 26] on span "Almuerzo" at bounding box center [102, 29] width 65 height 14
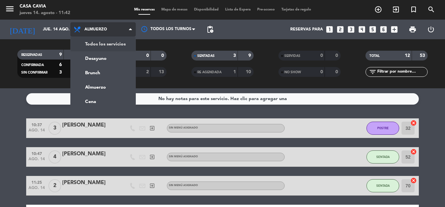
click at [102, 34] on span "Almuerzo" at bounding box center [102, 29] width 65 height 14
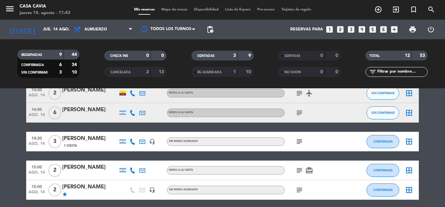
scroll to position [220, 0]
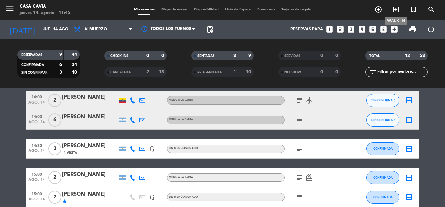
click at [222, 10] on icon "exit_to_app" at bounding box center [396, 10] width 8 height 8
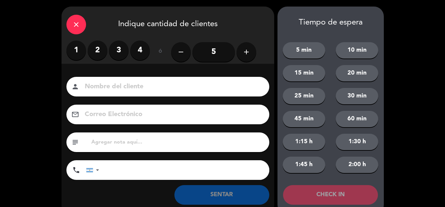
click at [96, 50] on label "2" at bounding box center [98, 51] width 20 height 20
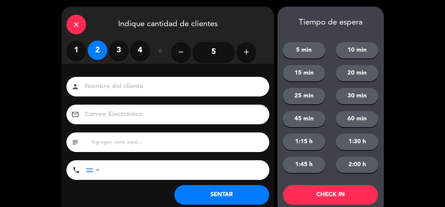
click at [109, 83] on input at bounding box center [172, 86] width 177 height 11
click at [68, 21] on div "close" at bounding box center [76, 25] width 20 height 20
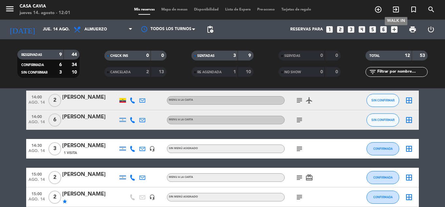
click at [222, 11] on icon "exit_to_app" at bounding box center [396, 10] width 8 height 8
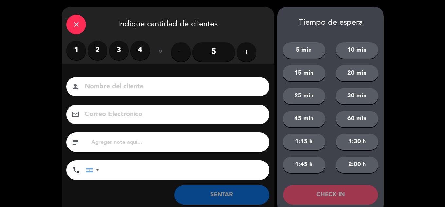
click at [78, 52] on label "1" at bounding box center [76, 51] width 20 height 20
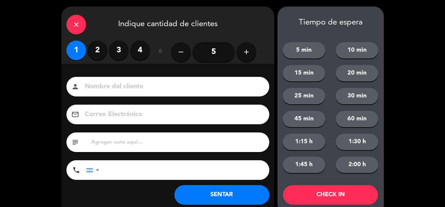
click at [125, 89] on input at bounding box center [172, 86] width 177 height 11
type input "[PERSON_NAME]"
click at [196, 89] on button "SENTAR" at bounding box center [221, 195] width 95 height 20
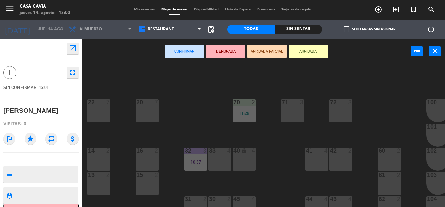
click at [222, 89] on div "71 3" at bounding box center [292, 110] width 23 height 23
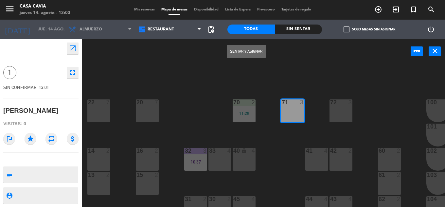
click at [222, 48] on button "Sentar y Asignar" at bounding box center [246, 51] width 39 height 13
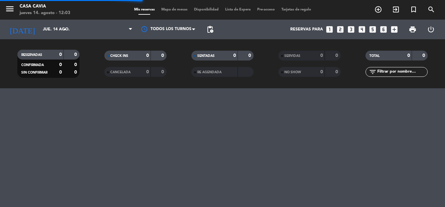
click at [171, 10] on span "Mapa de mesas" at bounding box center [174, 10] width 33 height 4
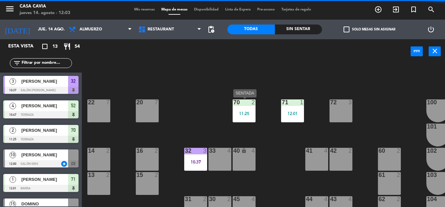
click at [222, 89] on div "11:25" at bounding box center [244, 113] width 23 height 5
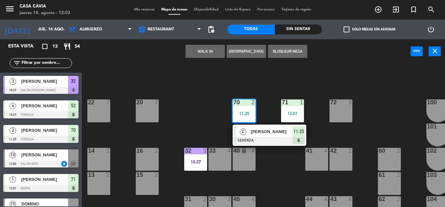
click at [222, 89] on span "[PERSON_NAME]" at bounding box center [272, 131] width 42 height 7
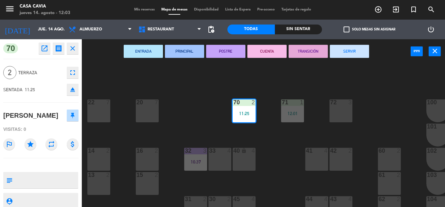
click at [222, 50] on button "SERVIR" at bounding box center [349, 51] width 39 height 13
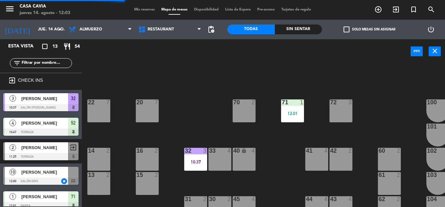
drag, startPoint x: 293, startPoint y: 108, endPoint x: 254, endPoint y: 108, distance: 38.9
click at [222, 89] on div "71 1 12:01" at bounding box center [292, 110] width 23 height 23
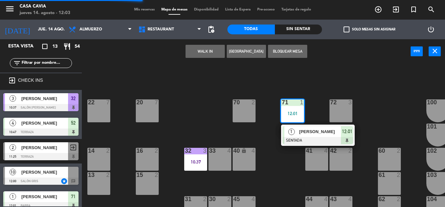
click at [222, 89] on div "70 2" at bounding box center [244, 110] width 23 height 23
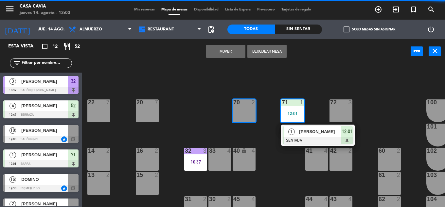
click at [222, 45] on button "Mover" at bounding box center [225, 51] width 39 height 13
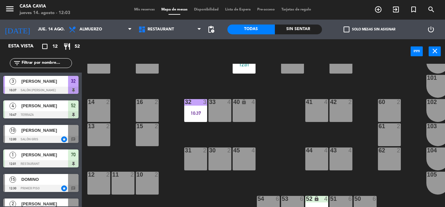
scroll to position [98, 0]
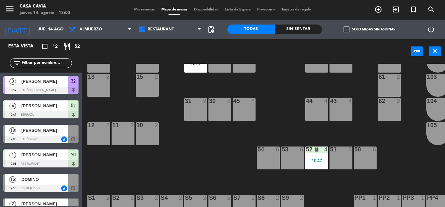
click at [198, 67] on div "32 3 10:37" at bounding box center [195, 61] width 23 height 23
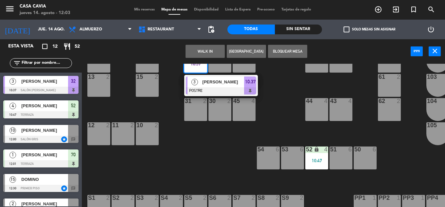
scroll to position [65, 0]
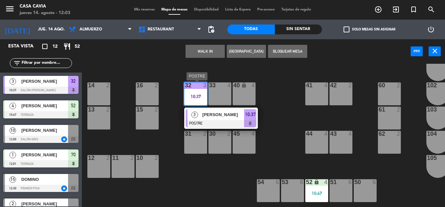
click at [221, 89] on span "[PERSON_NAME]" at bounding box center [223, 114] width 42 height 7
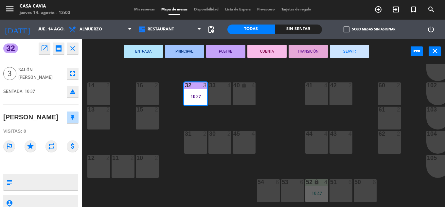
click at [222, 58] on div "ENTRADA PRINCIPAL POSTRE CUENTA TRANSICIÓN SERVIR power_input close" at bounding box center [246, 51] width 329 height 25
click at [222, 53] on icon "close" at bounding box center [435, 51] width 8 height 8
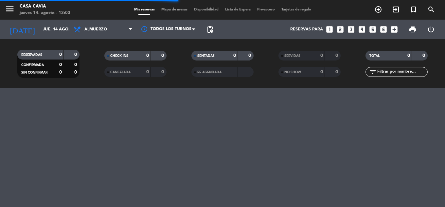
click at [170, 8] on span "Mapa de mesas" at bounding box center [174, 10] width 33 height 4
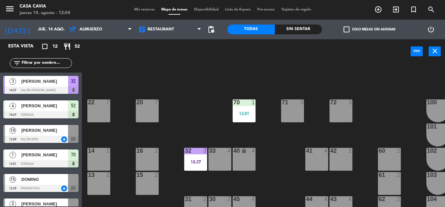
click at [141, 9] on span "Mis reservas" at bounding box center [144, 10] width 27 height 4
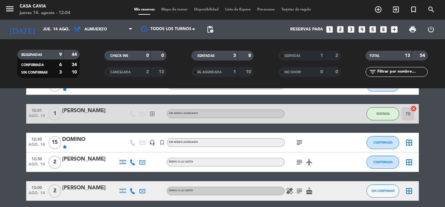
scroll to position [89, 0]
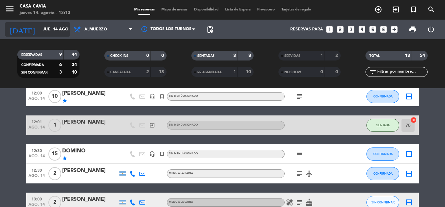
click at [50, 27] on input "jue. 14 ago." at bounding box center [67, 29] width 55 height 11
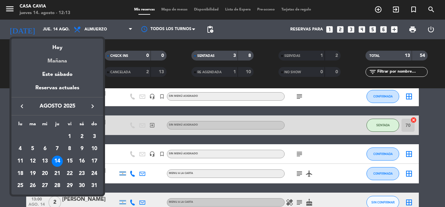
click at [63, 63] on div "Mañana" at bounding box center [57, 58] width 92 height 13
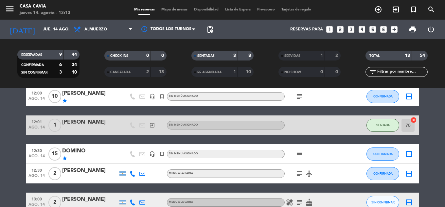
type input "vie. 15 ago."
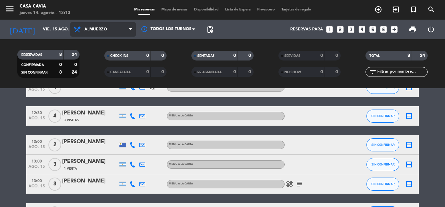
drag, startPoint x: 112, startPoint y: 33, endPoint x: 113, endPoint y: 37, distance: 3.3
click at [112, 34] on span "Almuerzo" at bounding box center [102, 29] width 65 height 14
click at [110, 57] on div "menu Casa Cavia jueves 14. agosto - 12:13 Mis reservas Mapa de mesas Disponibil…" at bounding box center [222, 44] width 445 height 88
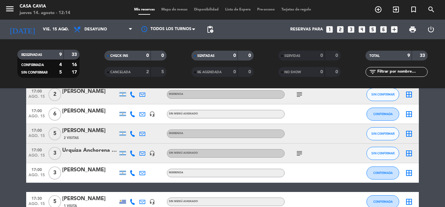
scroll to position [148, 0]
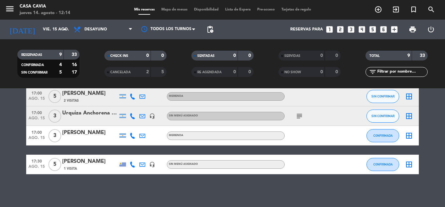
click at [222, 89] on icon "subject" at bounding box center [300, 116] width 8 height 8
